Goal: Find specific page/section: Find specific page/section

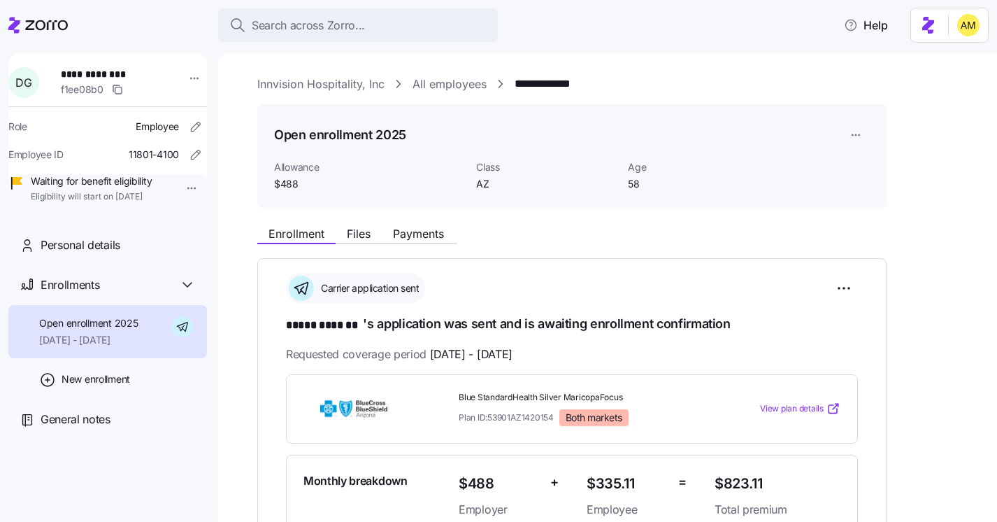
click at [310, 22] on span "Search across Zorro..." at bounding box center [308, 25] width 113 height 17
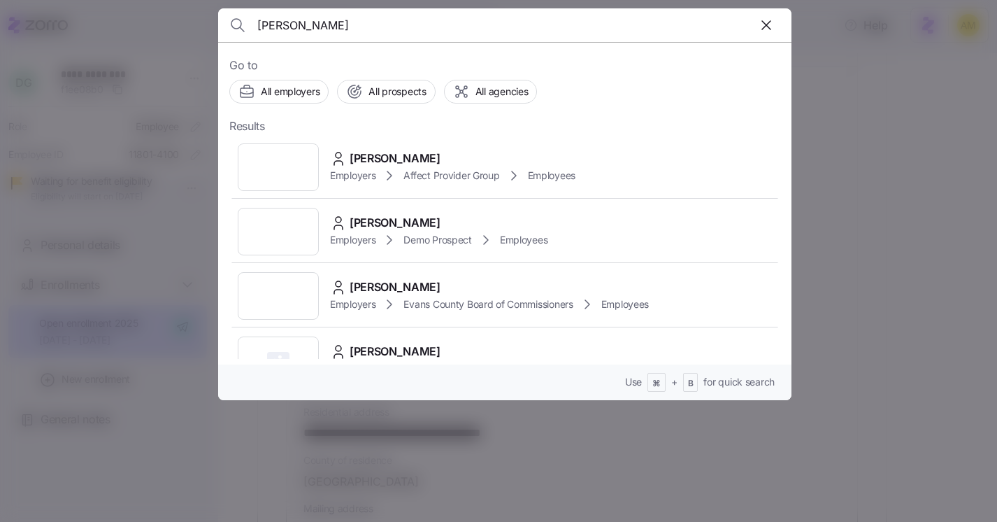
type input "Justin Hampton"
click at [379, 152] on span "Justin Hampton" at bounding box center [395, 158] width 91 height 17
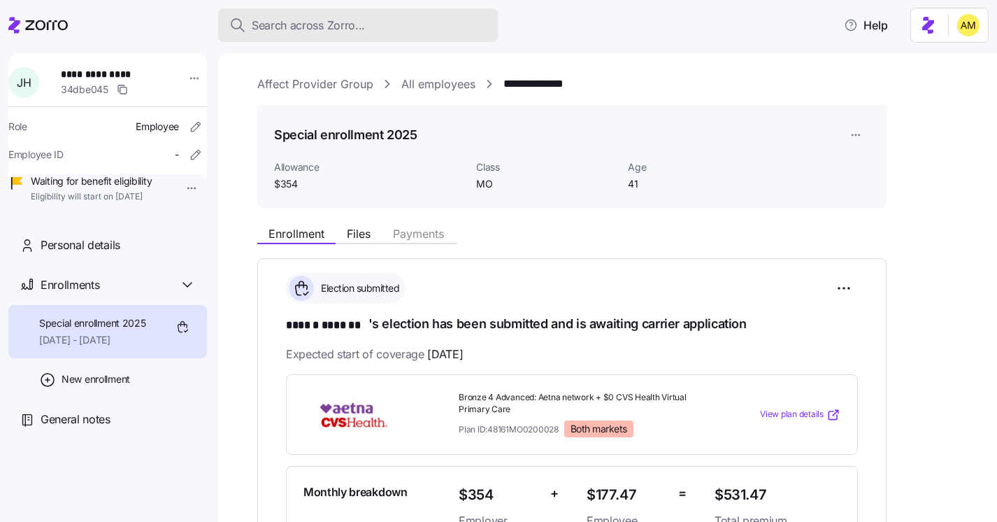
click at [345, 31] on span "Search across Zorro..." at bounding box center [308, 25] width 113 height 17
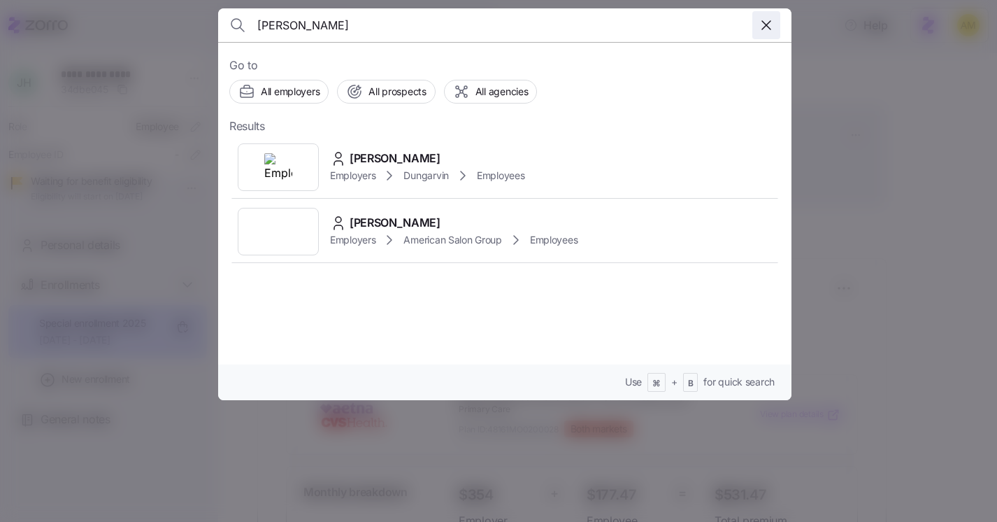
type input "[PERSON_NAME]"
click at [772, 31] on icon "button" at bounding box center [766, 25] width 17 height 17
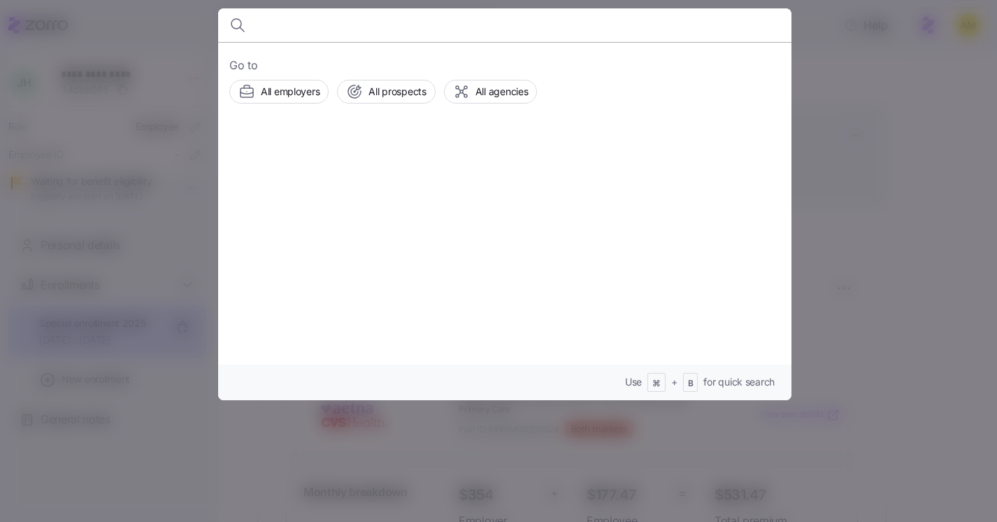
click at [872, 129] on div at bounding box center [498, 261] width 997 height 522
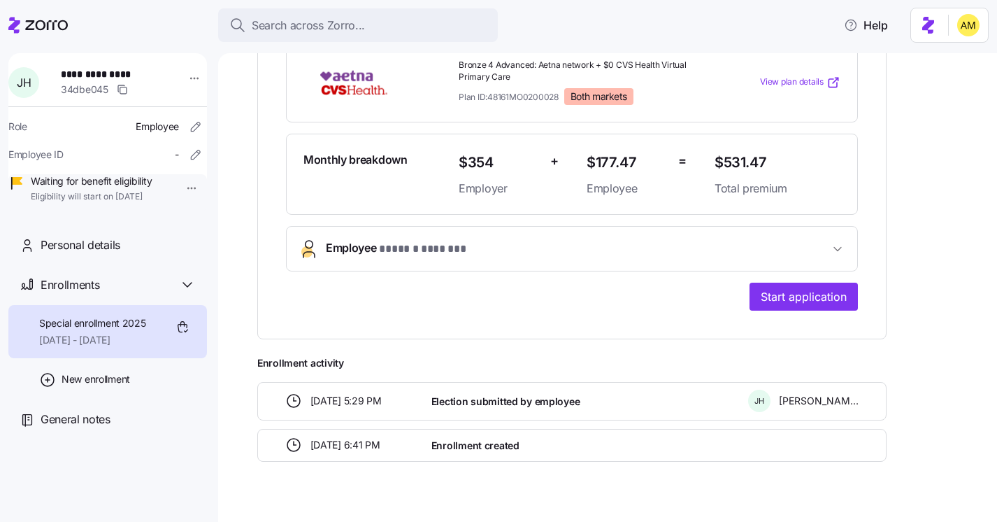
scroll to position [333, 0]
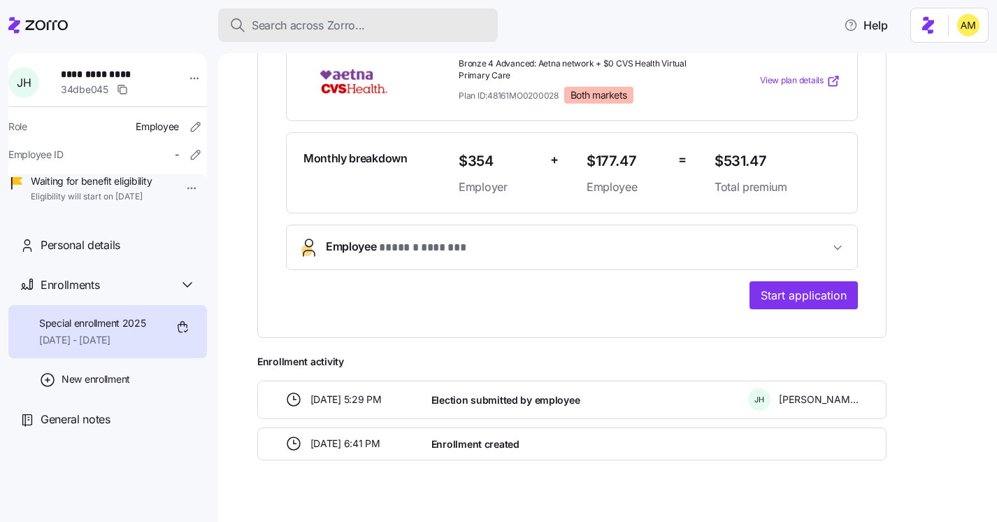
click at [275, 27] on span "Search across Zorro..." at bounding box center [308, 25] width 113 height 17
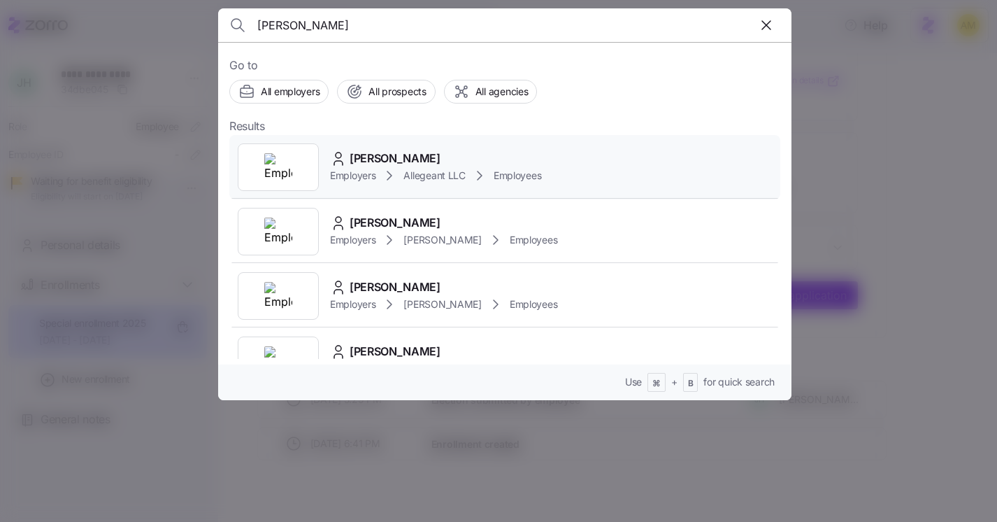
type input "Cindy Sizemore"
click at [375, 164] on span "Cindy Sizemore" at bounding box center [395, 158] width 91 height 17
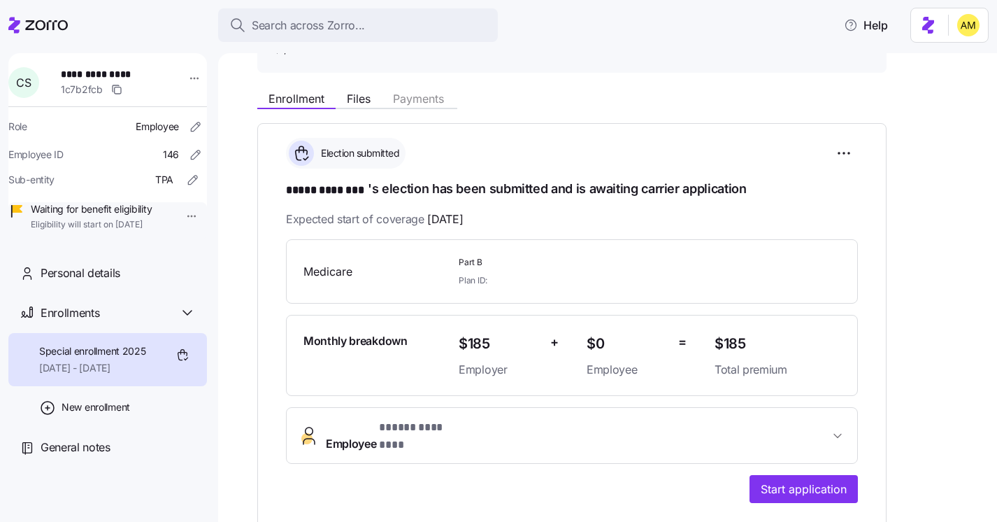
scroll to position [21, 0]
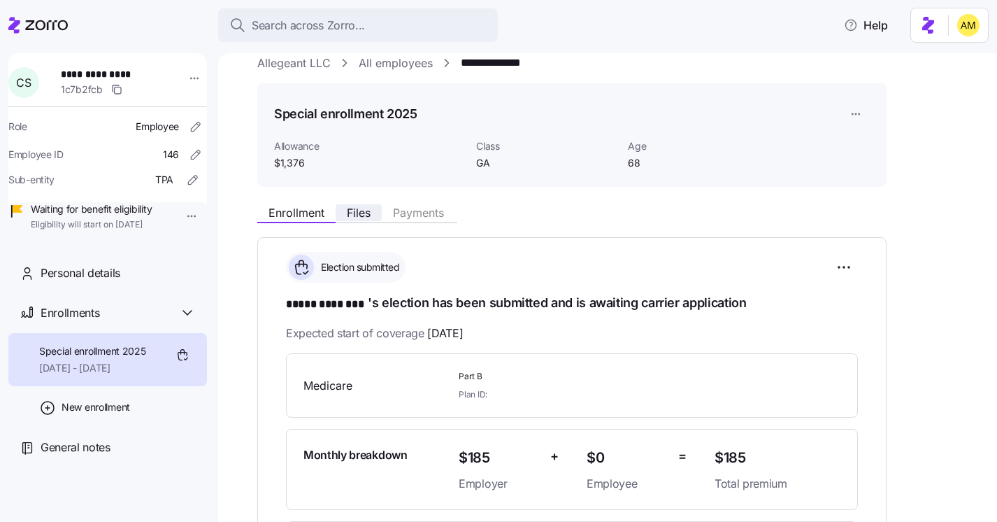
click at [352, 210] on span "Files" at bounding box center [359, 212] width 24 height 11
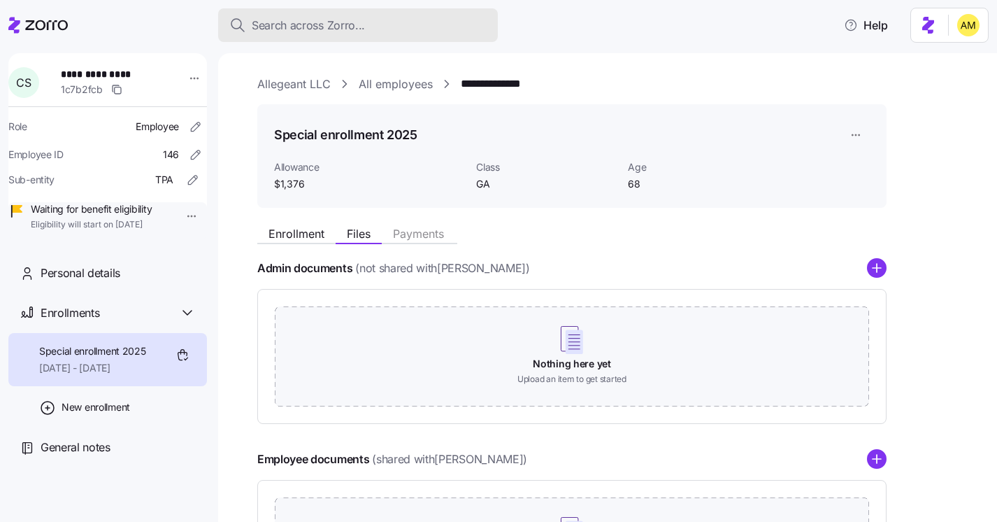
click at [268, 31] on span "Search across Zorro..." at bounding box center [308, 25] width 113 height 17
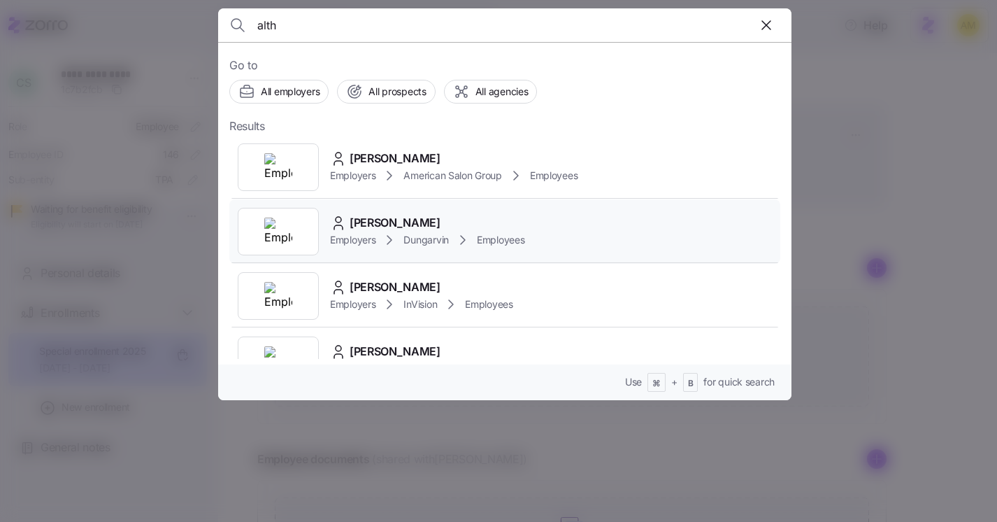
type input "alth"
click at [401, 231] on div "Employers Dungarvin Employees" at bounding box center [427, 239] width 194 height 17
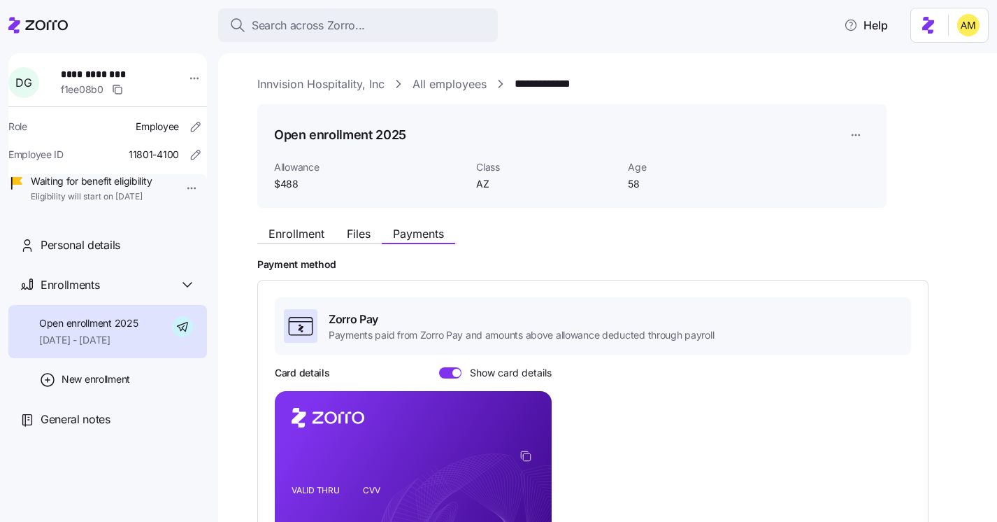
scroll to position [291, 0]
